Goal: Transaction & Acquisition: Purchase product/service

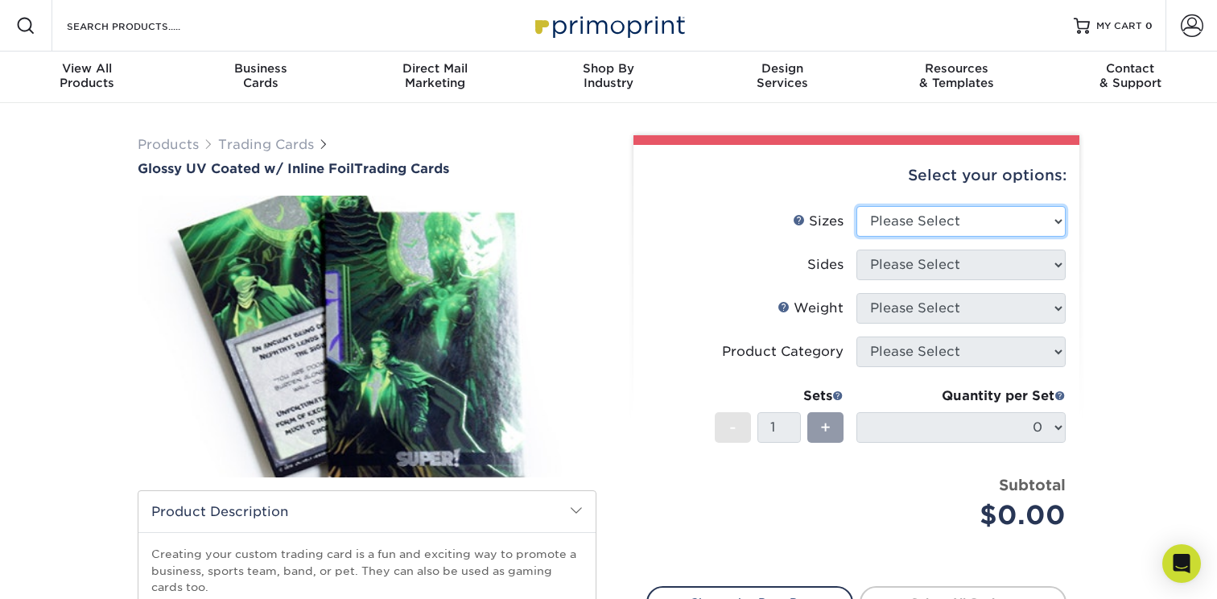
click at [936, 225] on select "Please Select 2.5" x 3.5"" at bounding box center [960, 221] width 209 height 31
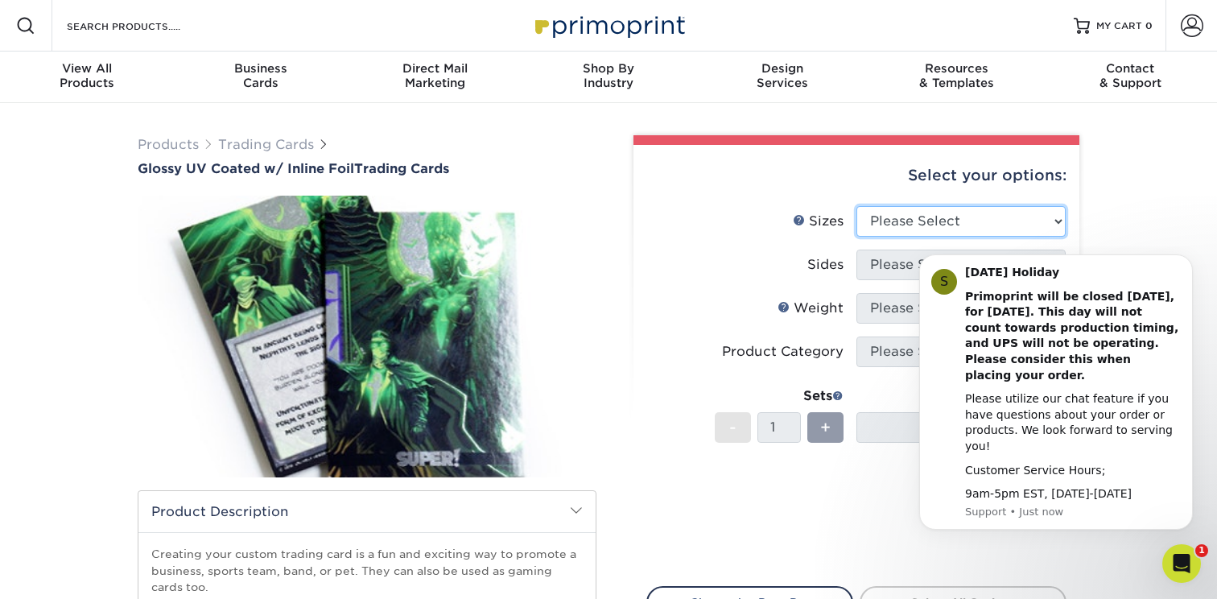
select select "2.50x3.50"
click at [856, 206] on select "Please Select 2.5" x 3.5"" at bounding box center [960, 221] width 209 height 31
click at [901, 258] on select "Please Select Print Both Sides - Foil Back Only Print Both Sides - Foil Both Si…" at bounding box center [960, 264] width 209 height 31
select select "2ba18f74-0f96-487e-8b6e-985b404b3305"
click at [856, 249] on select "Please Select Print Both Sides - Foil Back Only Print Both Sides - Foil Both Si…" at bounding box center [960, 264] width 209 height 31
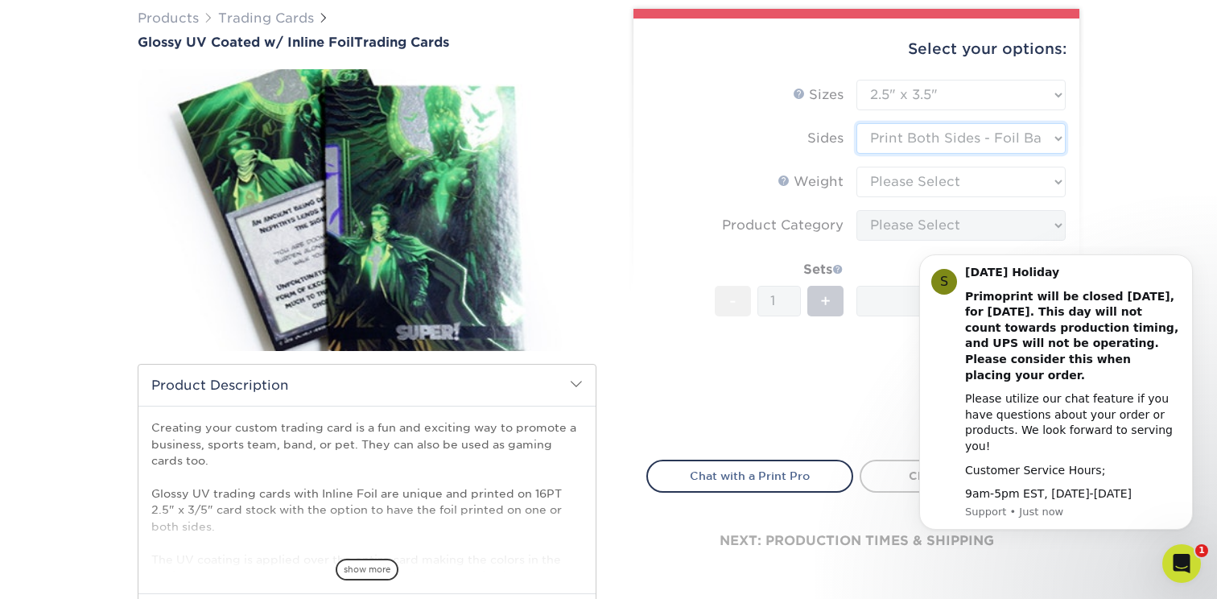
scroll to position [137, 0]
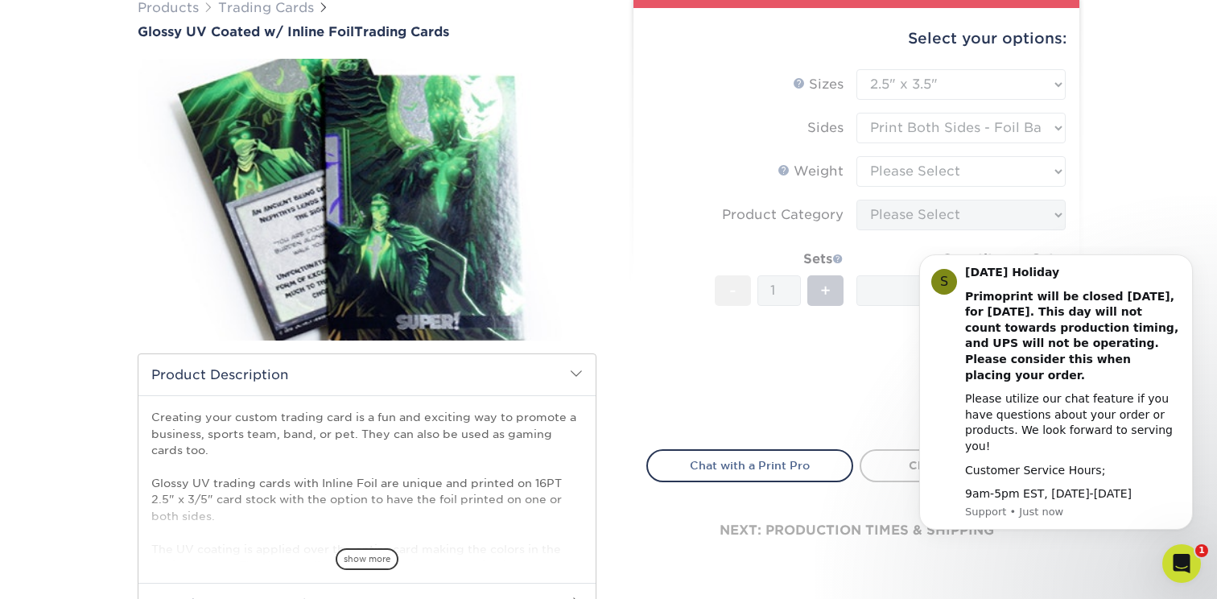
click at [898, 175] on form "Sizes Help Sizes Please Select 2.5" x 3.5" Sides Please Select 16PT - 1" at bounding box center [856, 249] width 420 height 361
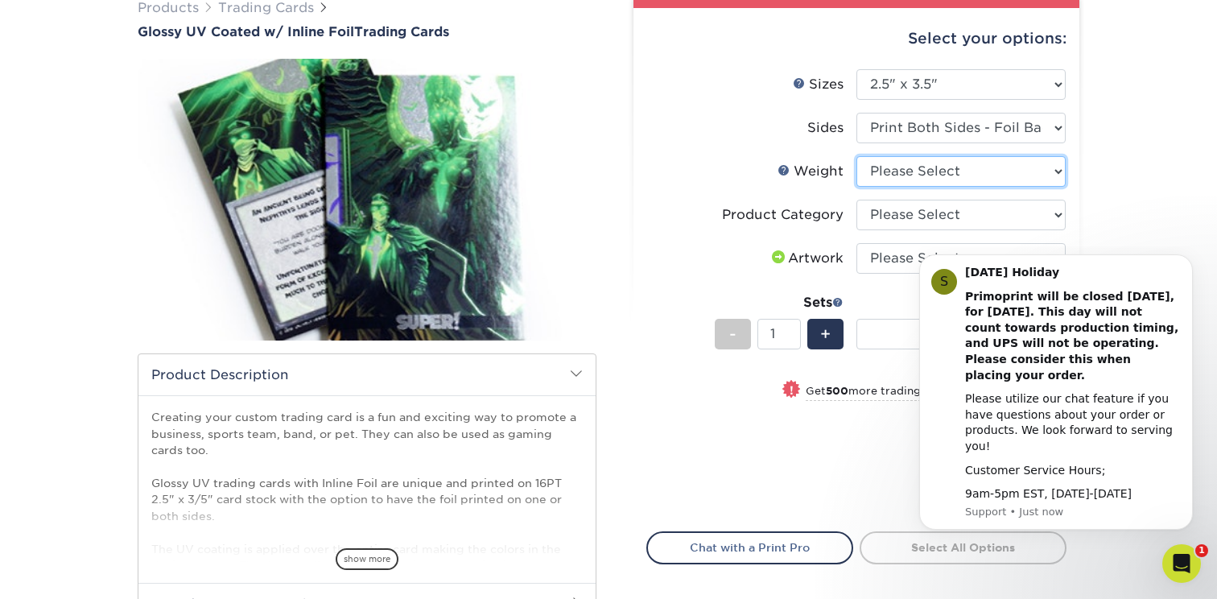
click at [938, 167] on select "Please Select 16PT" at bounding box center [960, 171] width 209 height 31
select select "16PT"
click at [856, 156] on select "Please Select 16PT" at bounding box center [960, 171] width 209 height 31
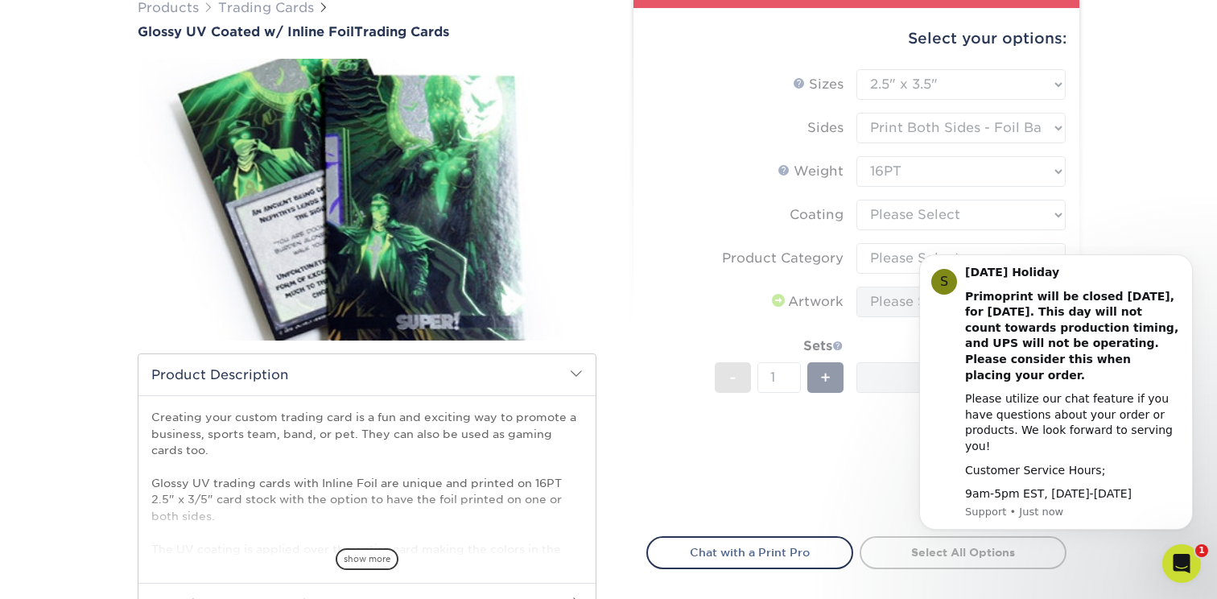
click at [904, 222] on form "Sizes Help Sizes Please Select 2.5" x 3.5" Sides Please Select 16PT - 1" at bounding box center [856, 293] width 420 height 448
click at [929, 212] on form "Sizes Help Sizes Please Select 2.5" x 3.5" Sides Please Select 16PT - 1" at bounding box center [856, 293] width 420 height 448
click at [936, 206] on form "Sizes Help Sizes Please Select 2.5" x 3.5" Sides Please Select 16PT - 1" at bounding box center [856, 293] width 420 height 448
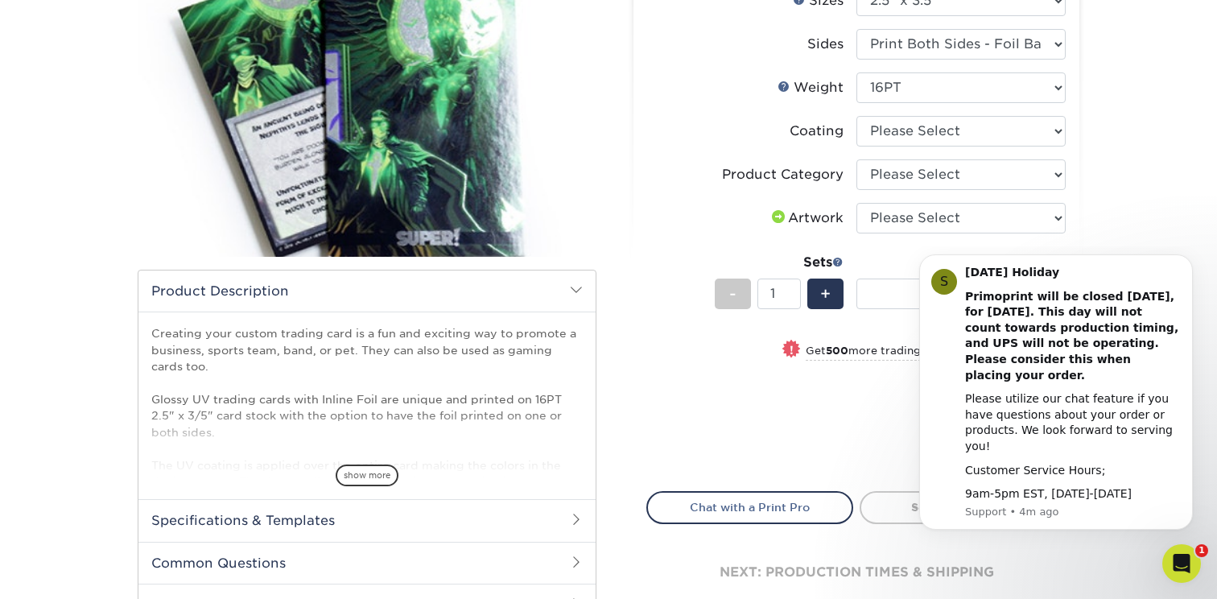
scroll to position [258, 0]
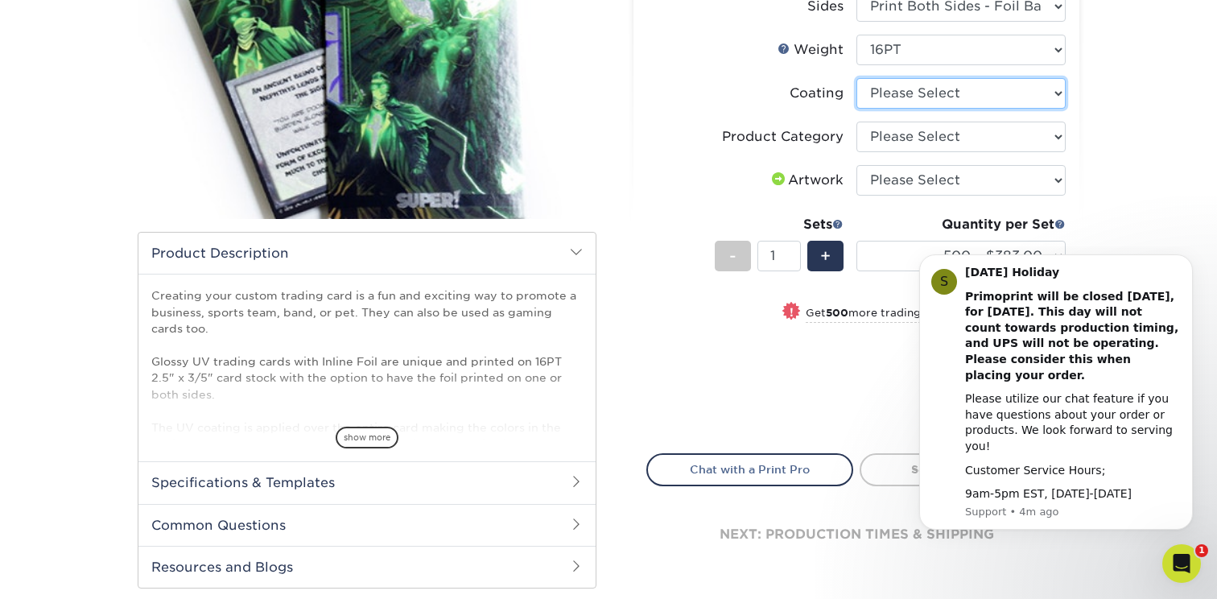
click at [978, 90] on select at bounding box center [960, 93] width 209 height 31
select select "ae367451-b2b8-45df-a344-0f05b6a12993"
click at [856, 78] on select at bounding box center [960, 93] width 209 height 31
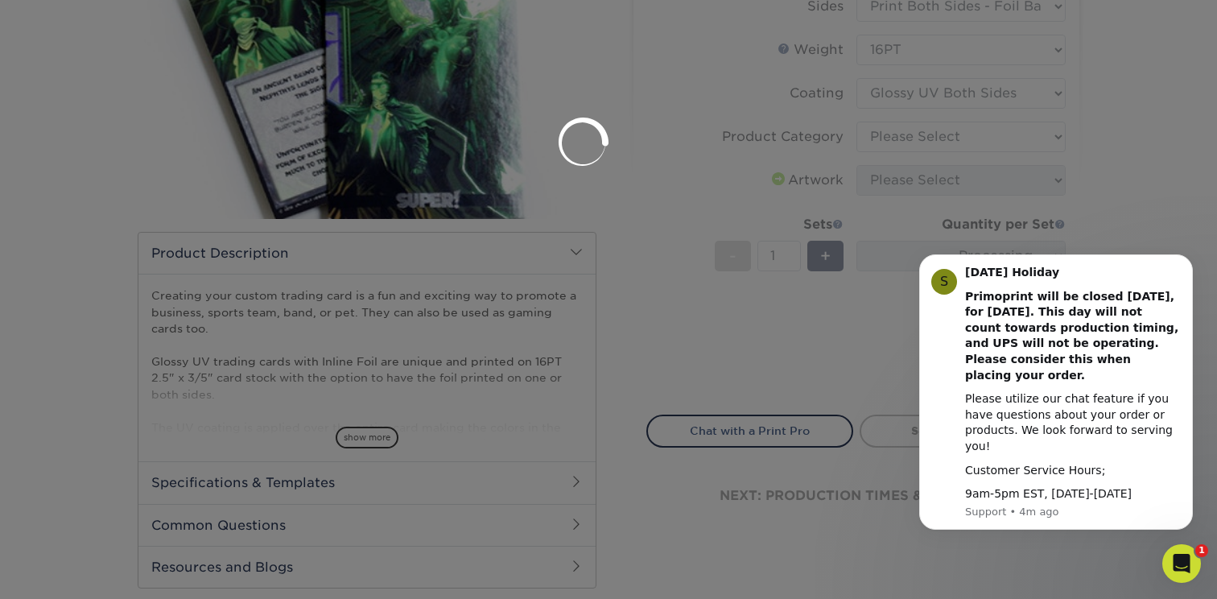
click at [910, 143] on div at bounding box center [608, 299] width 1217 height 599
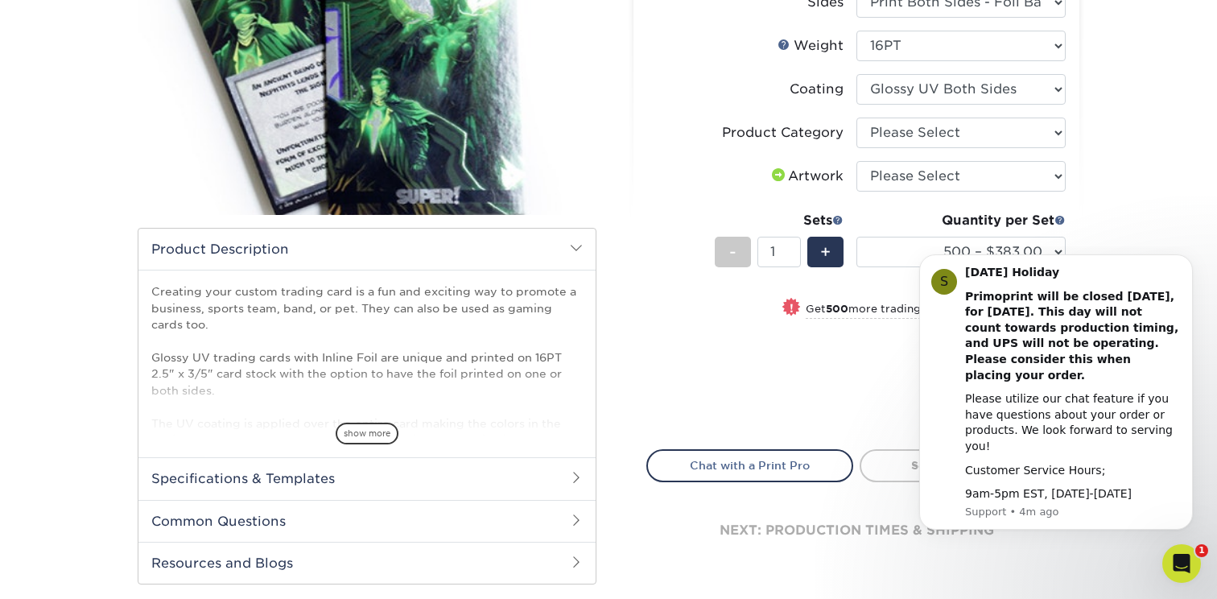
scroll to position [259, 0]
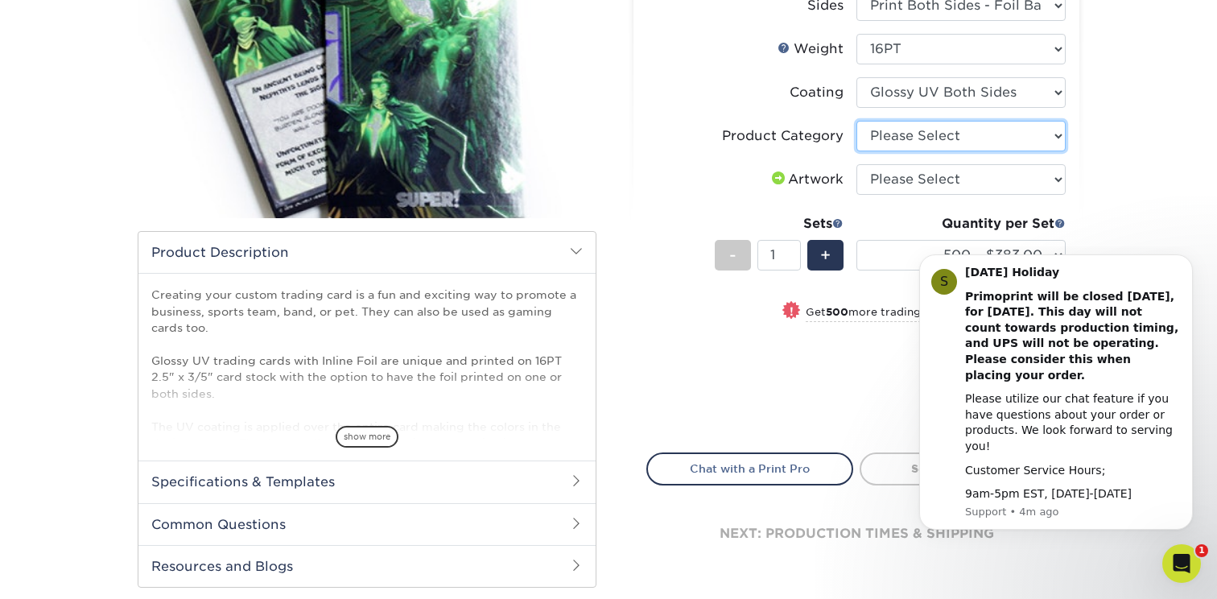
click at [889, 130] on select "Please Select Trading Cards" at bounding box center [960, 136] width 209 height 31
select select "c2f9bce9-36c2-409d-b101-c29d9d031e18"
click at [856, 121] on select "Please Select Trading Cards" at bounding box center [960, 136] width 209 height 31
click at [892, 184] on select "Please Select I will upload files I need a design - $100" at bounding box center [960, 179] width 209 height 31
select select "upload"
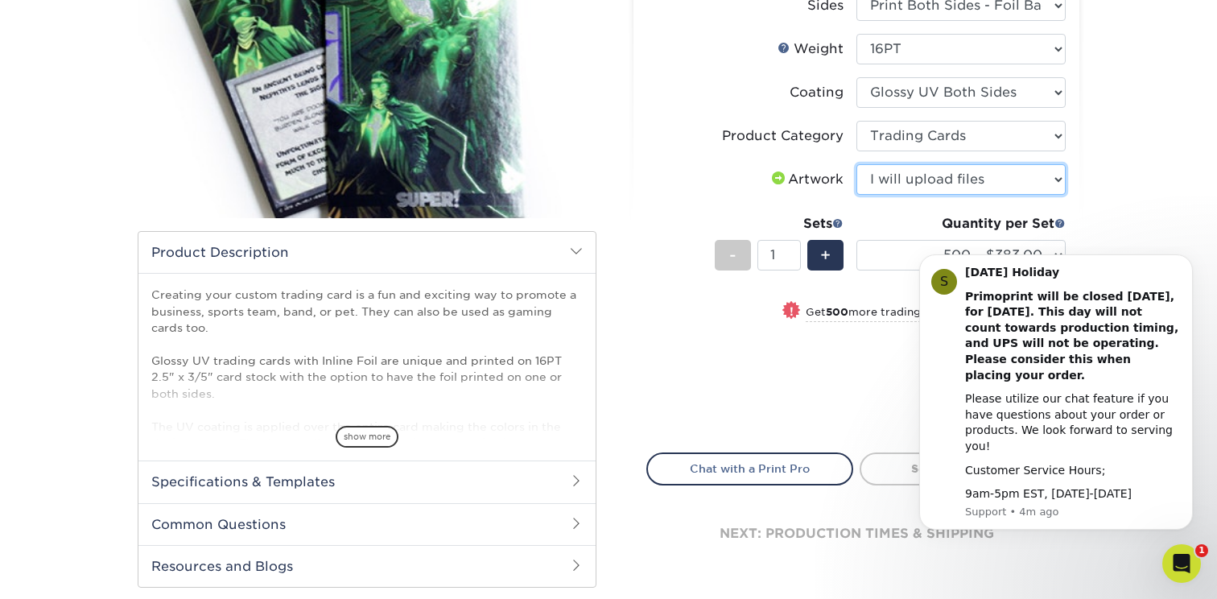
click at [856, 164] on select "Please Select I will upload files I need a design - $100" at bounding box center [960, 179] width 209 height 31
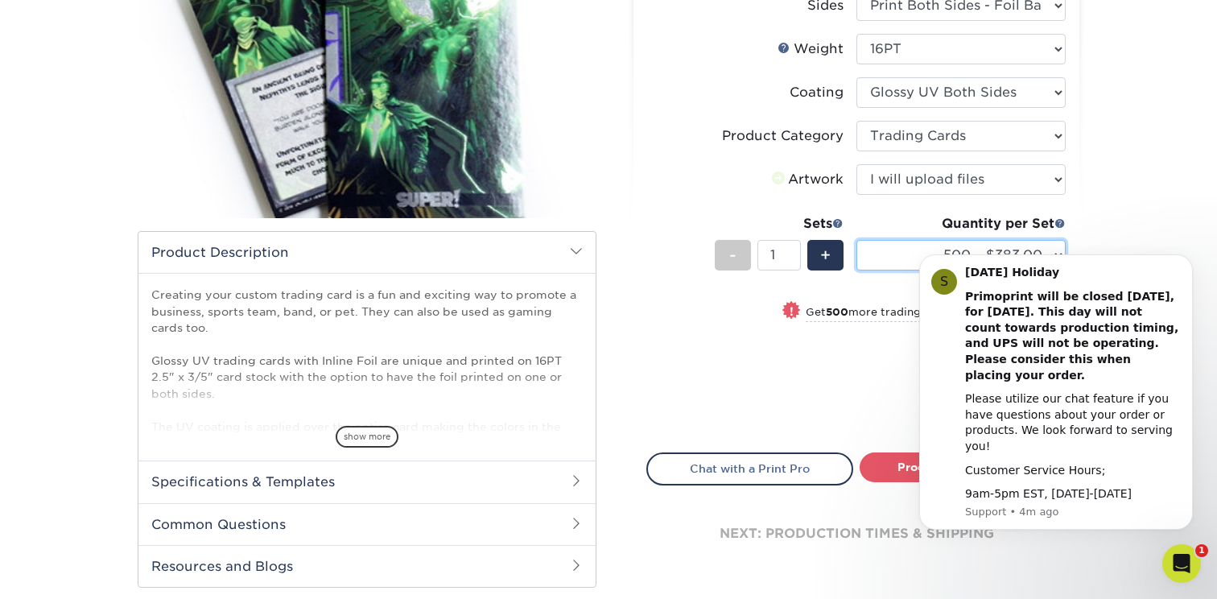
click at [900, 249] on select "500 – $383.00 1000 – $608.00 2500 – $883.00 5000 – $1252.00" at bounding box center [960, 255] width 209 height 31
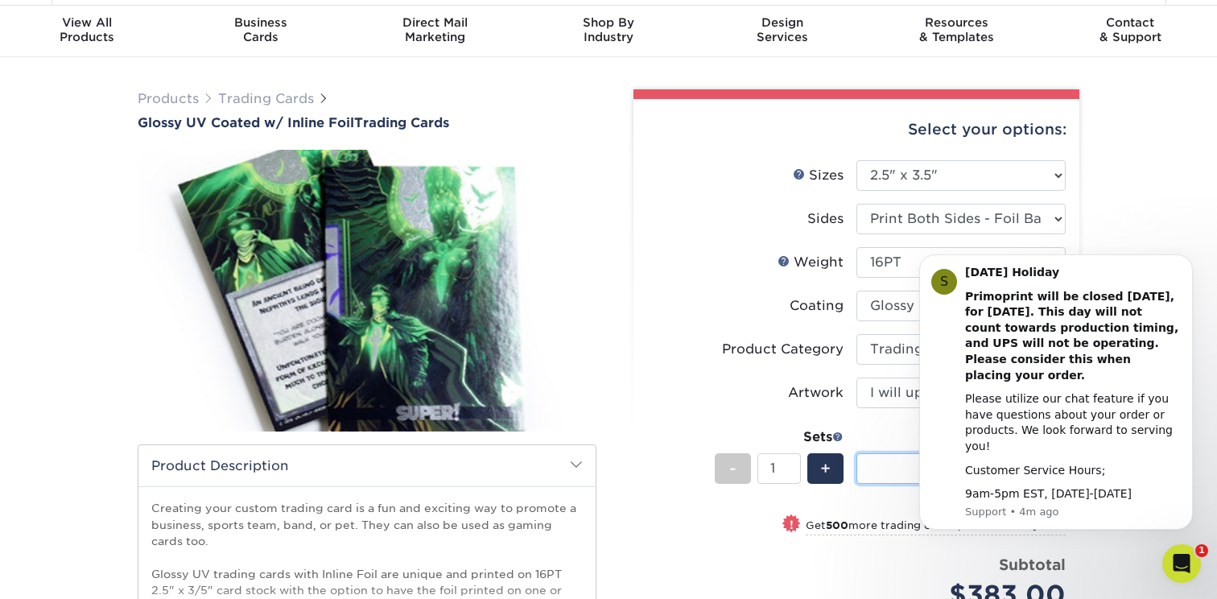
scroll to position [2, 0]
